Goal: Task Accomplishment & Management: Use online tool/utility

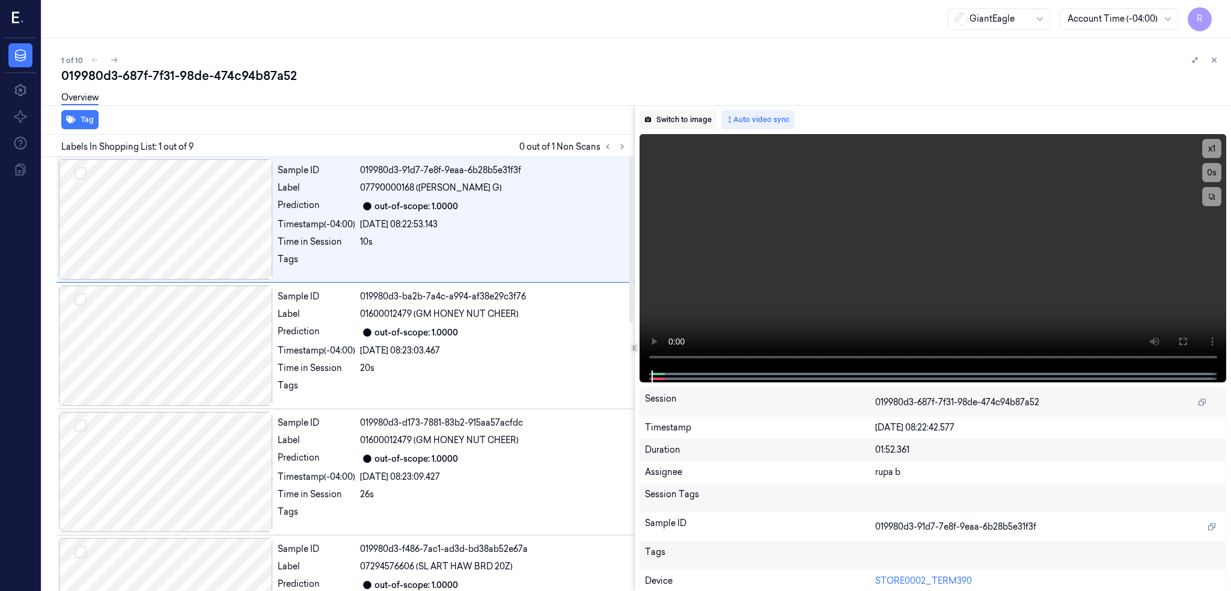
click at [713, 117] on button "Switch to image" at bounding box center [677, 119] width 77 height 19
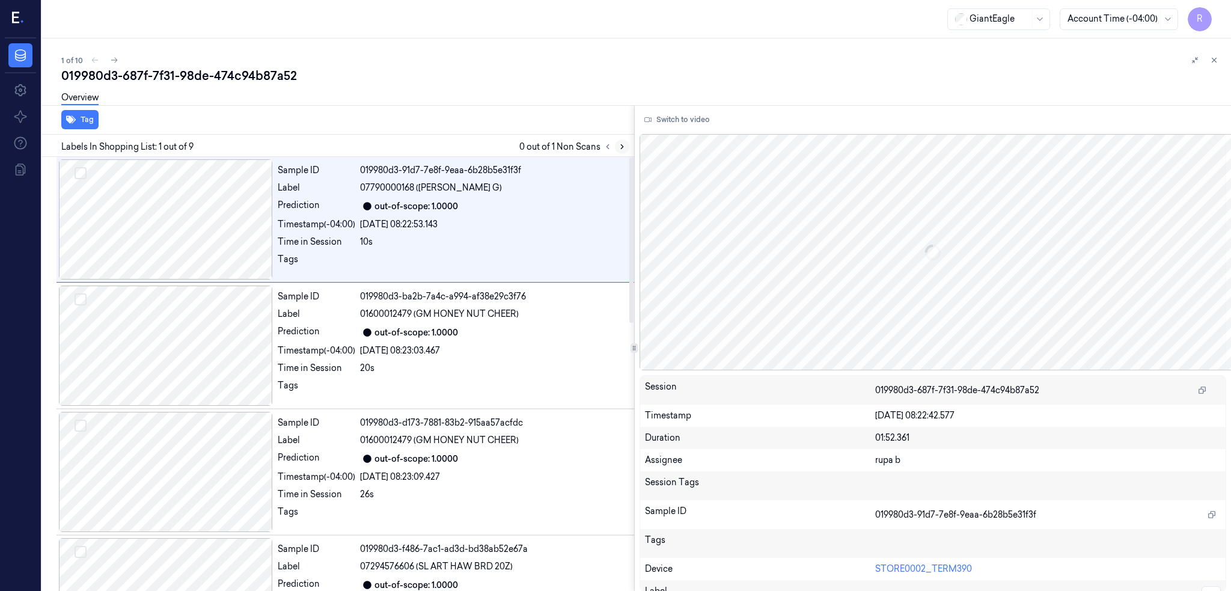
click at [623, 145] on icon at bounding box center [622, 147] width 2 height 4
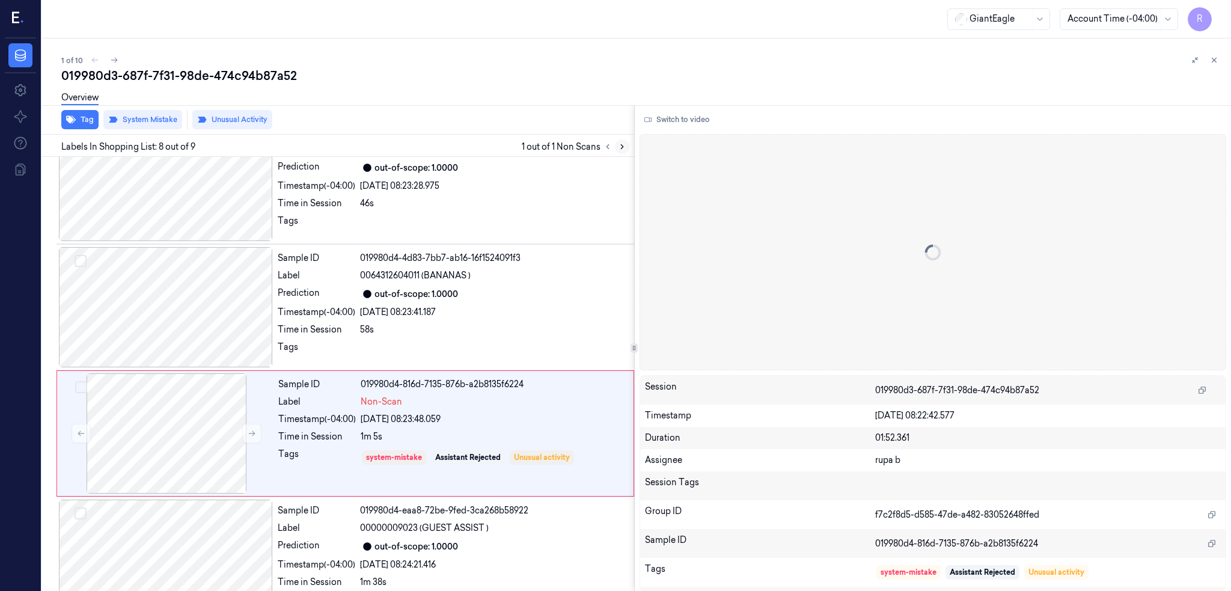
scroll to position [706, 0]
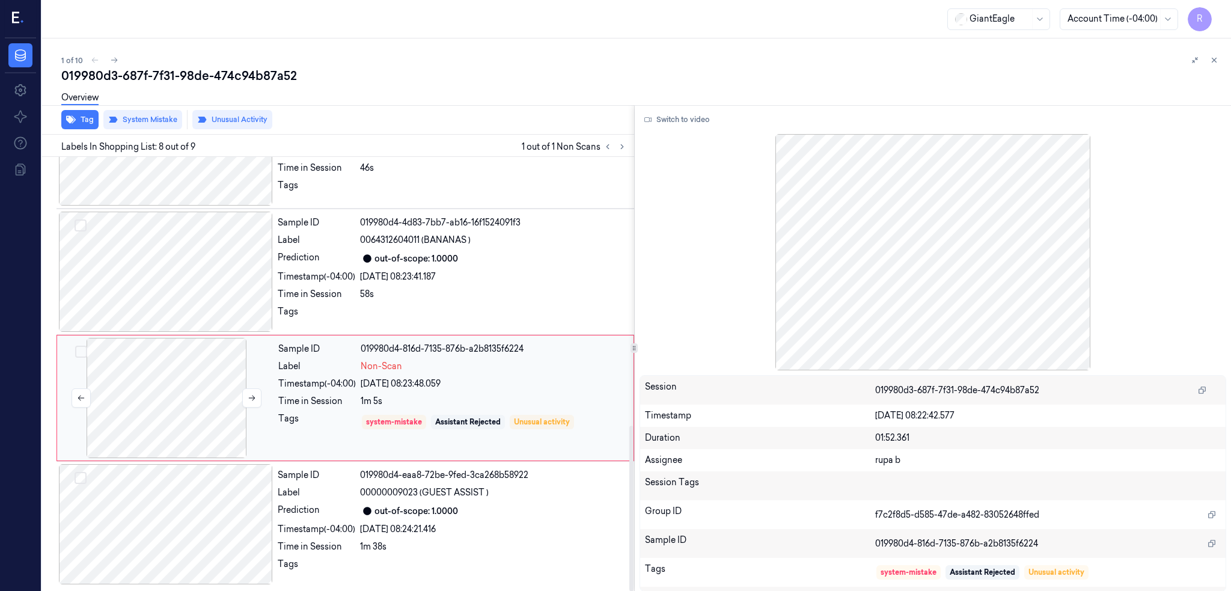
click at [180, 401] on div at bounding box center [166, 398] width 214 height 120
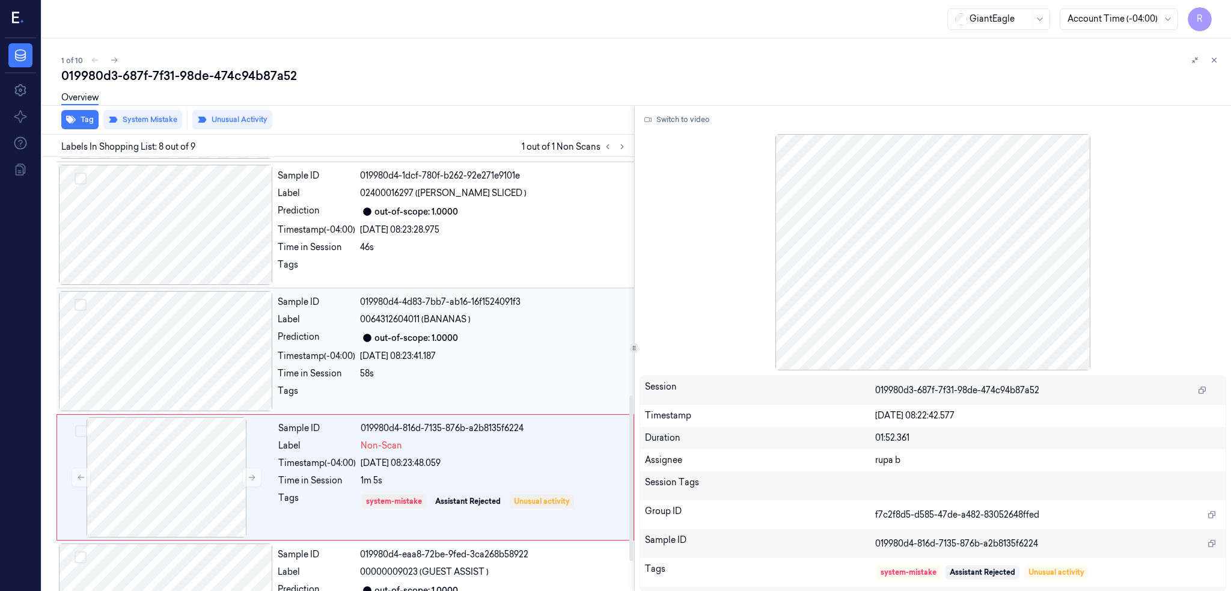
click at [179, 330] on div at bounding box center [166, 351] width 214 height 120
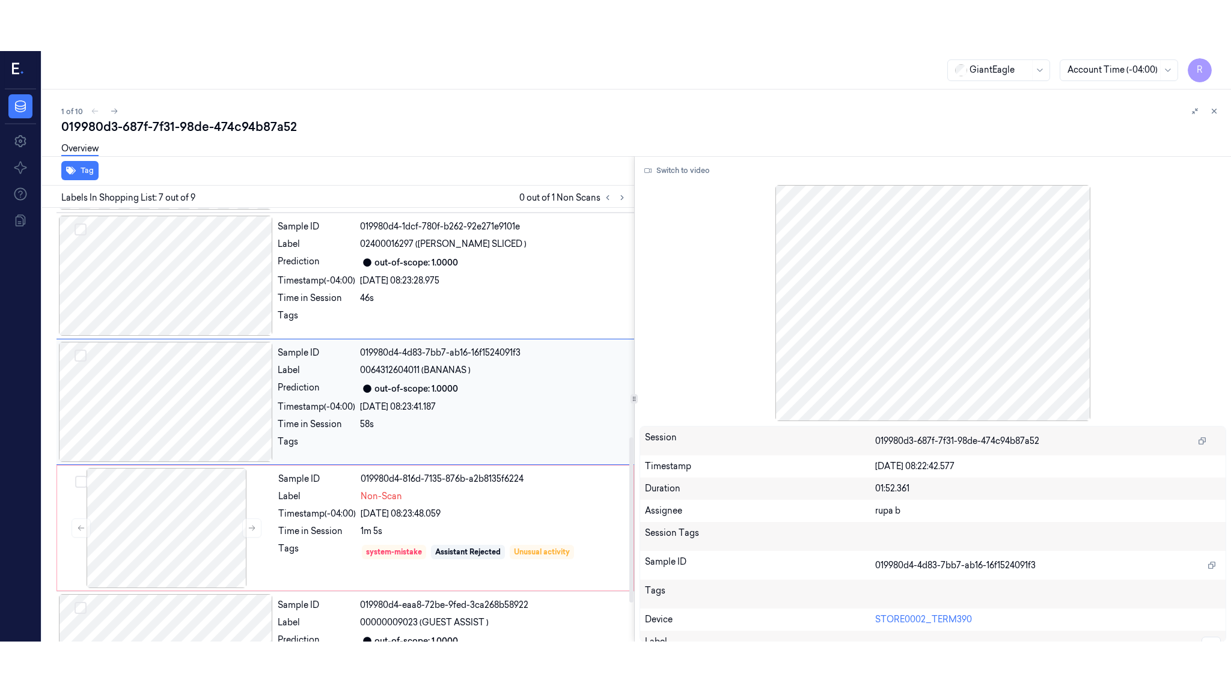
scroll to position [602, 0]
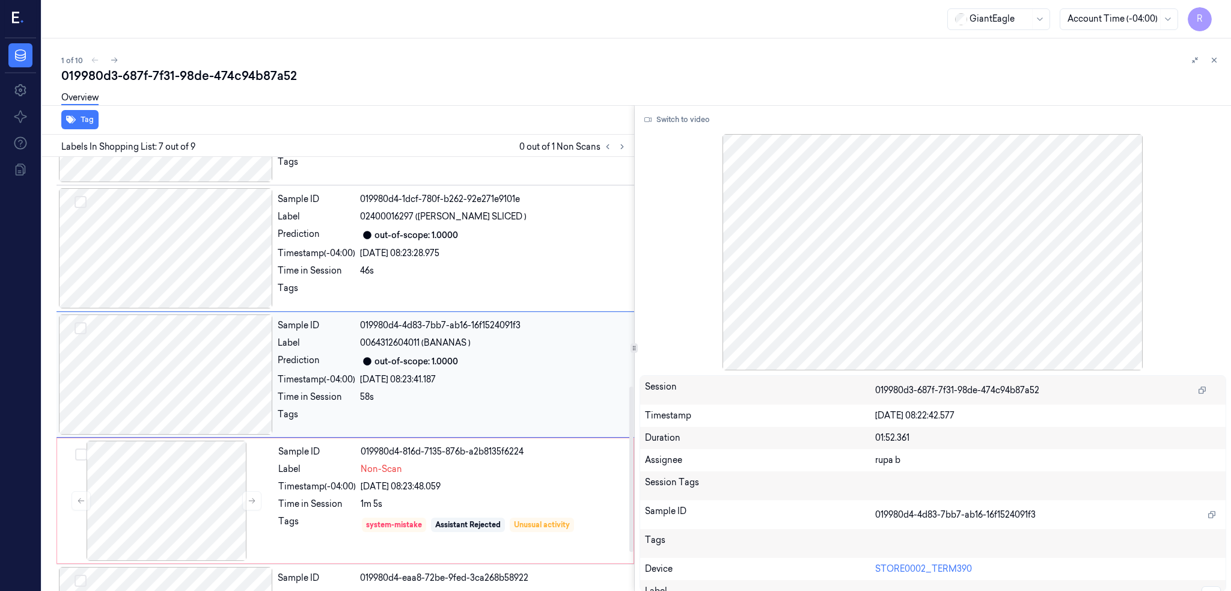
click at [200, 390] on div at bounding box center [166, 374] width 214 height 120
click at [689, 123] on button "Switch to video" at bounding box center [676, 119] width 75 height 19
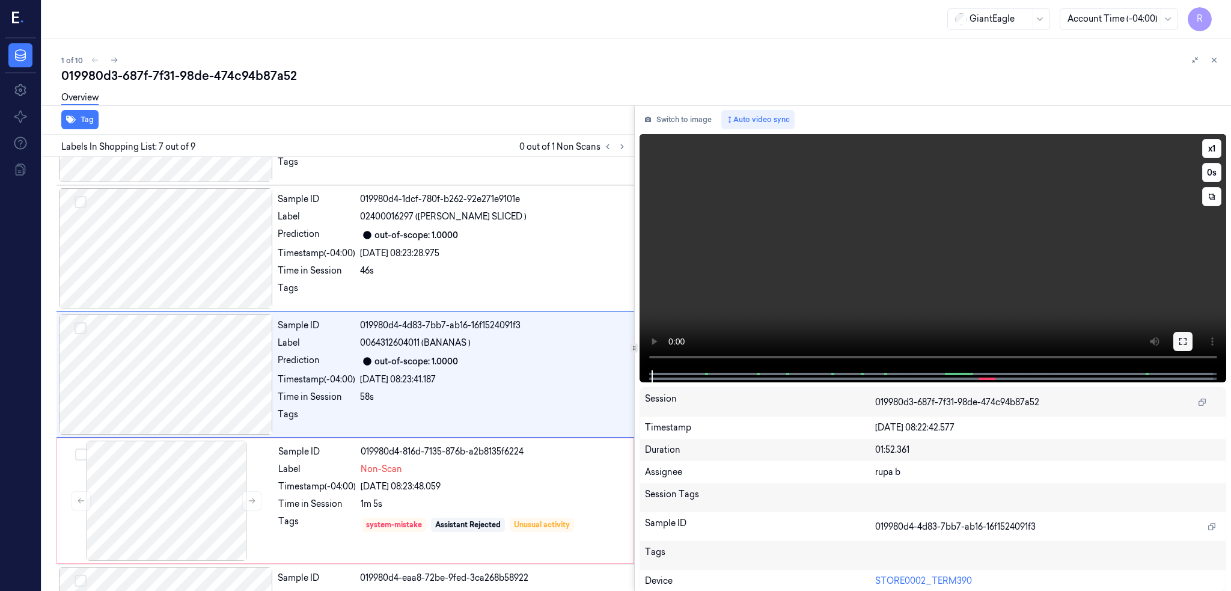
click at [1192, 340] on button at bounding box center [1182, 341] width 19 height 19
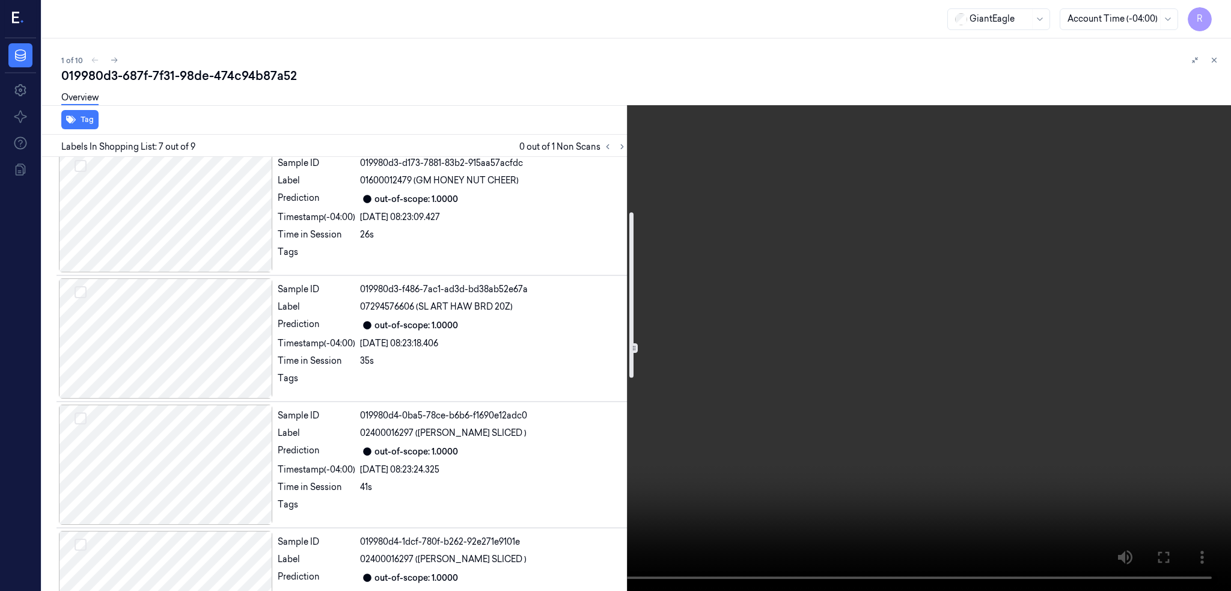
scroll to position [144, 0]
